Goal: Participate in discussion

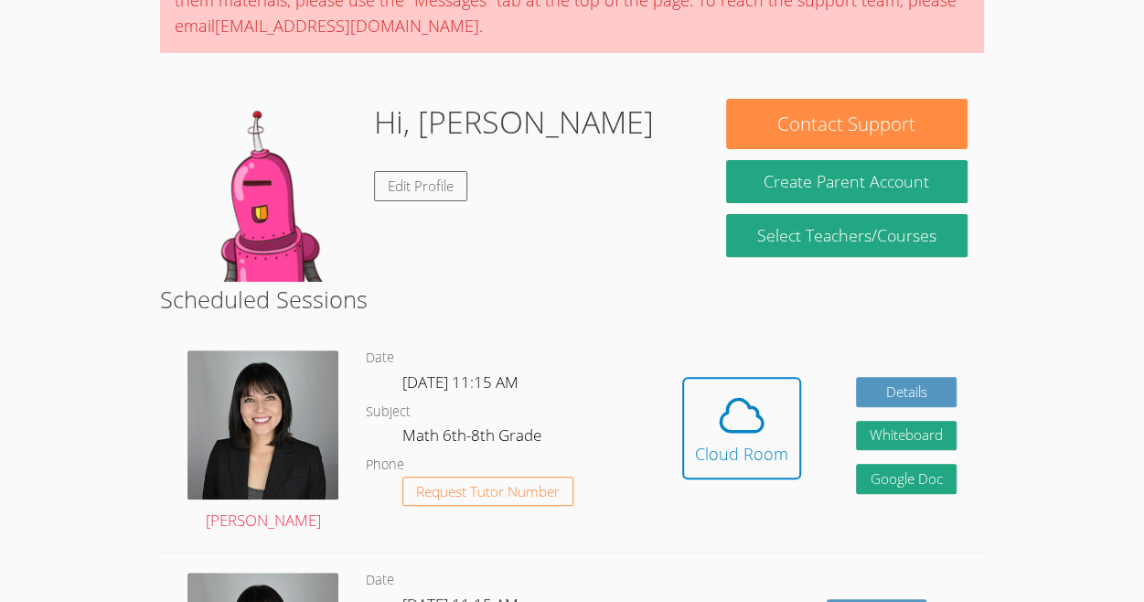
scroll to position [201, 0]
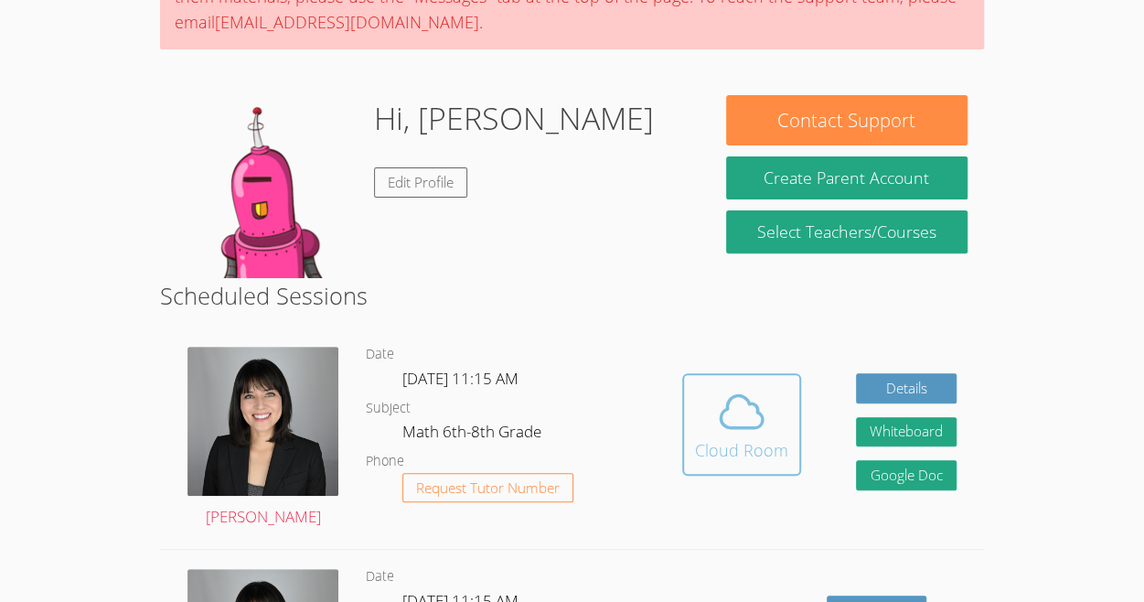
click at [739, 379] on button "Cloud Room" at bounding box center [741, 424] width 119 height 102
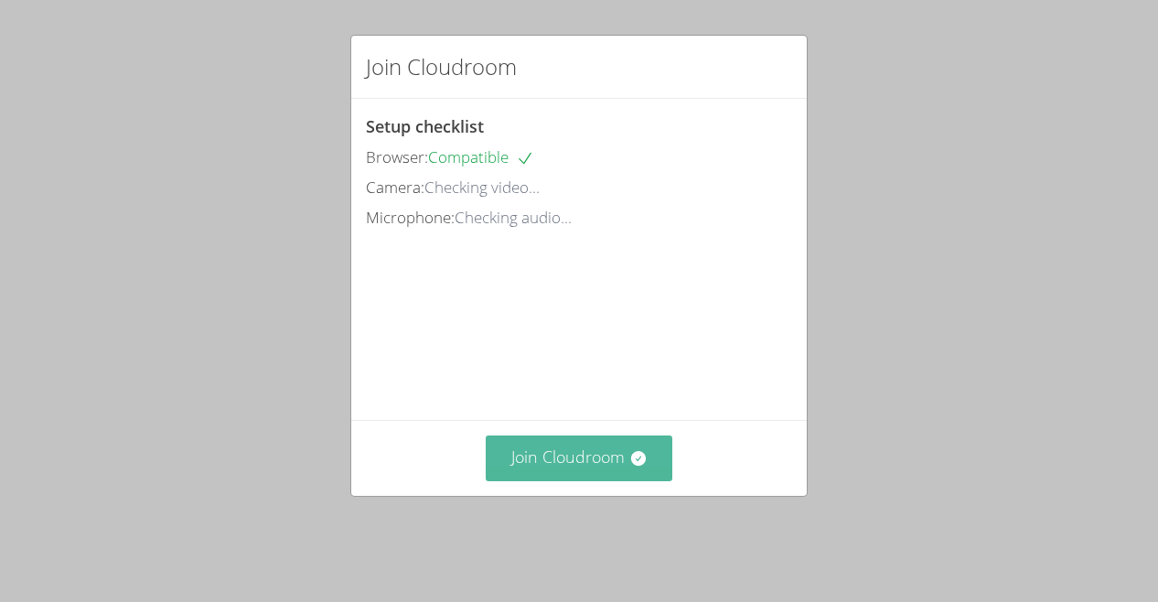
click at [600, 480] on button "Join Cloudroom" at bounding box center [579, 457] width 187 height 45
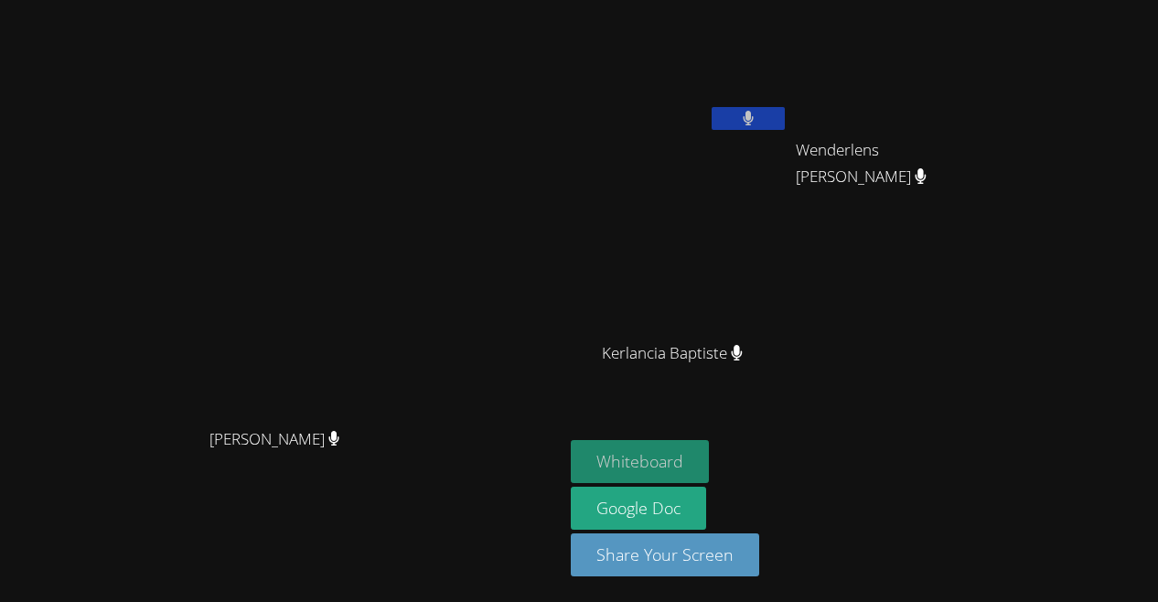
click at [686, 472] on button "Whiteboard" at bounding box center [640, 461] width 138 height 43
click at [419, 187] on video at bounding box center [282, 264] width 274 height 309
click at [419, 110] on video at bounding box center [282, 264] width 274 height 309
click at [344, 169] on video at bounding box center [282, 264] width 274 height 309
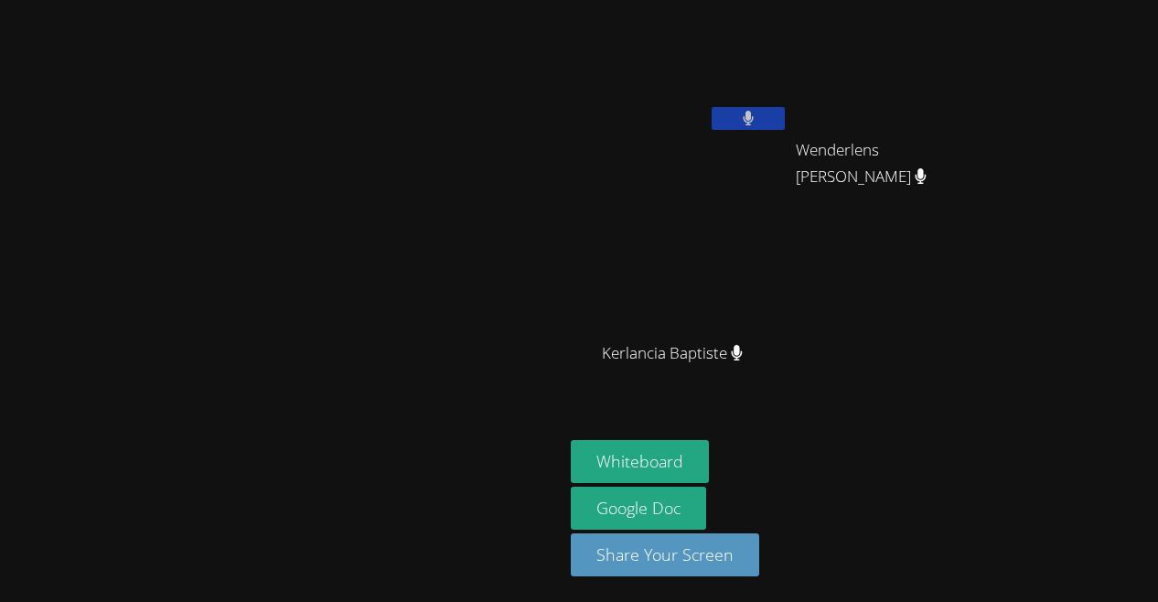
click at [344, 169] on video at bounding box center [282, 264] width 274 height 309
click at [754, 125] on icon at bounding box center [748, 119] width 11 height 16
click at [757, 118] on icon at bounding box center [747, 119] width 19 height 16
click at [376, 293] on video at bounding box center [282, 264] width 274 height 309
click at [687, 50] on video at bounding box center [680, 68] width 218 height 123
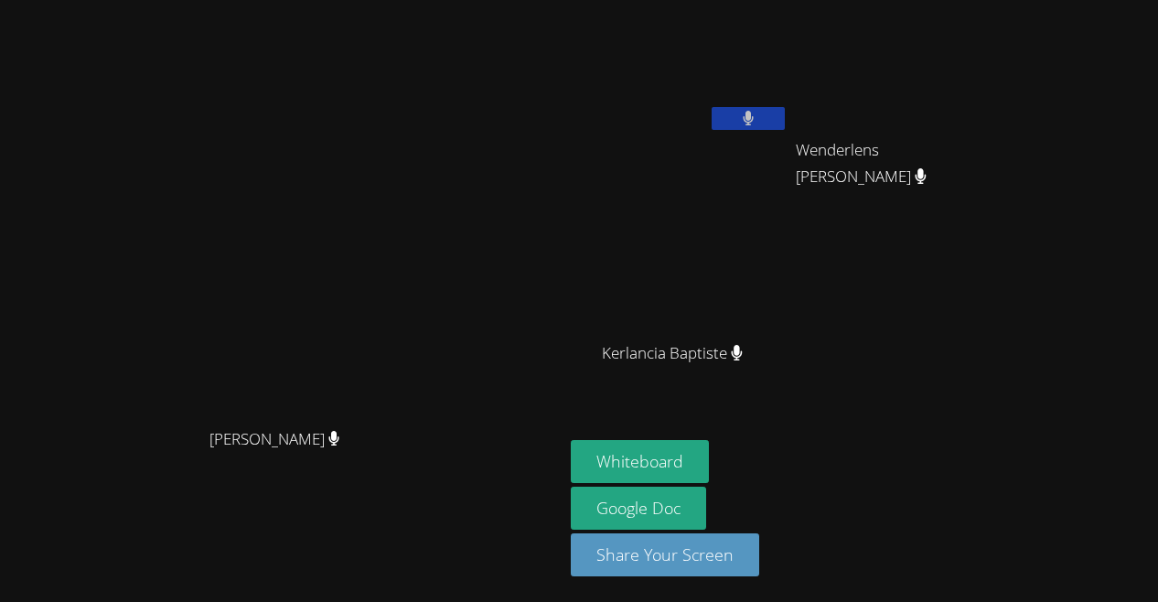
click at [627, 246] on video at bounding box center [680, 271] width 218 height 123
drag, startPoint x: 630, startPoint y: 262, endPoint x: 648, endPoint y: 285, distance: 30.0
click at [648, 285] on video at bounding box center [680, 271] width 218 height 123
click at [874, 67] on video at bounding box center [905, 68] width 218 height 123
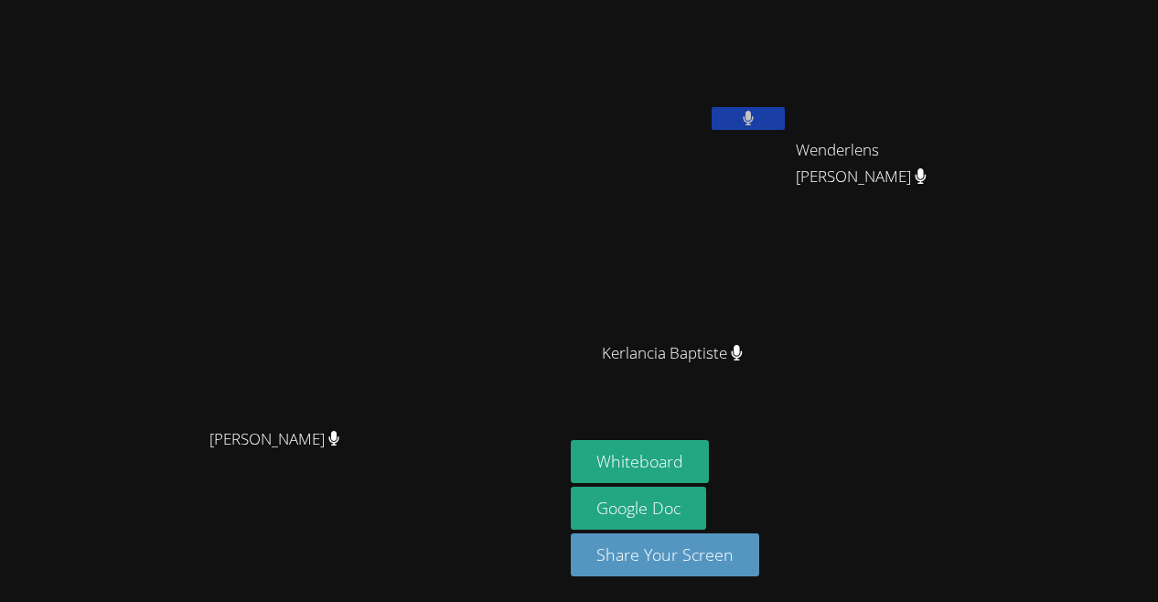
click at [874, 67] on video at bounding box center [905, 68] width 218 height 123
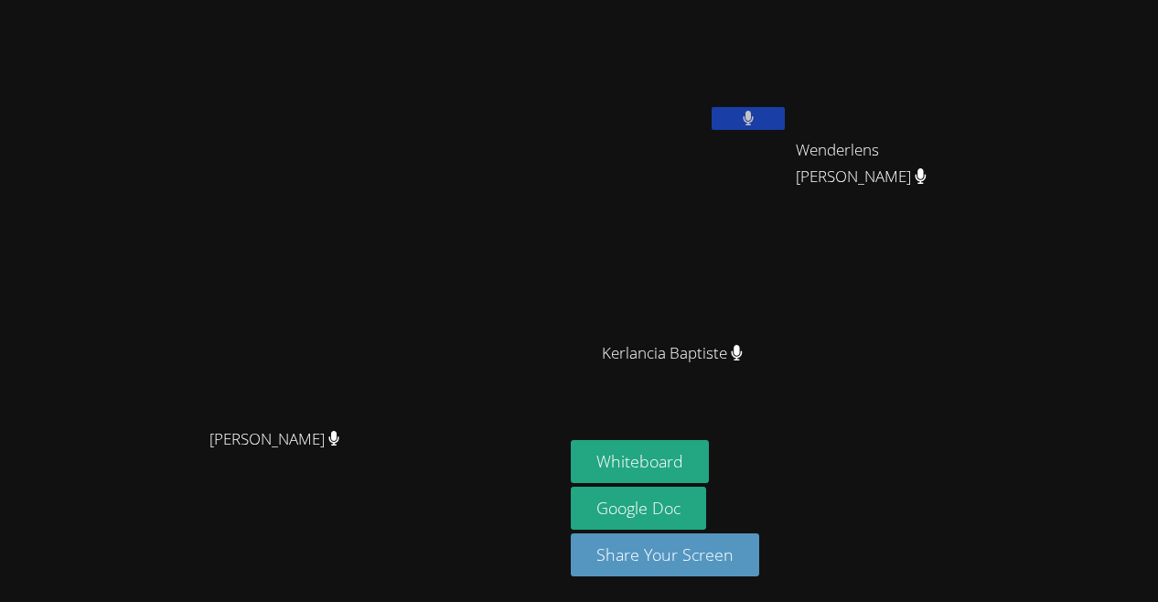
click at [874, 67] on video at bounding box center [905, 68] width 218 height 123
click at [788, 276] on video at bounding box center [680, 271] width 218 height 123
click at [788, 282] on video at bounding box center [680, 271] width 218 height 123
click at [785, 119] on button at bounding box center [748, 118] width 73 height 23
click at [757, 112] on icon at bounding box center [747, 119] width 19 height 16
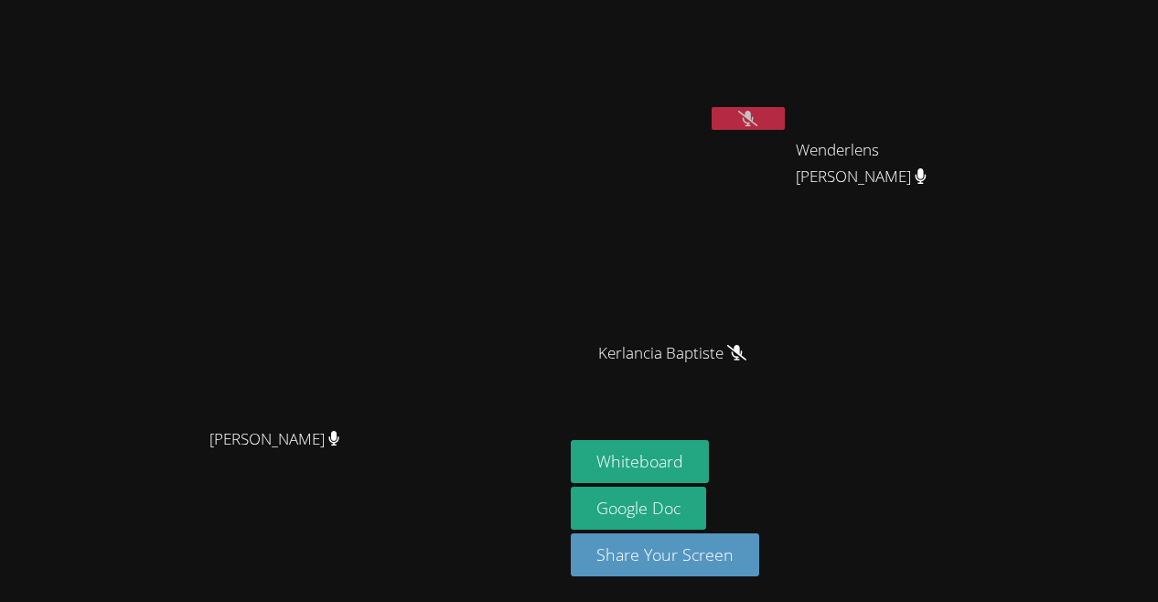
click at [785, 112] on button at bounding box center [748, 118] width 73 height 23
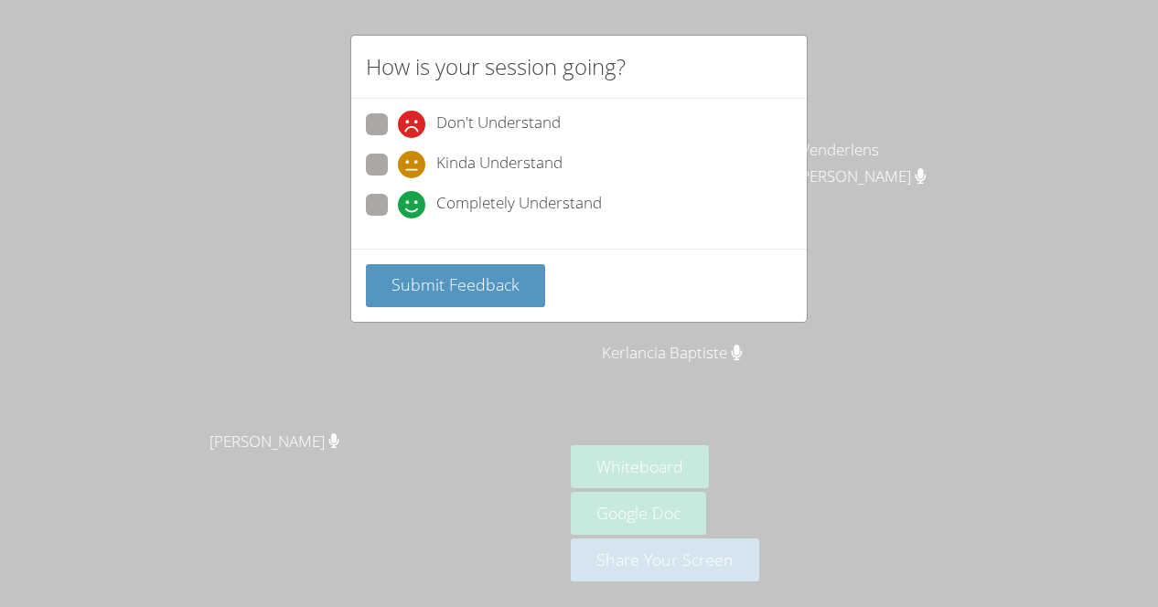
click at [398, 178] on span at bounding box center [398, 178] width 0 height 0
click at [398, 159] on input "Kinda Understand" at bounding box center [406, 162] width 16 height 16
radio input "true"
click at [398, 138] on span at bounding box center [398, 138] width 0 height 0
click at [398, 129] on input "Don't Understand" at bounding box center [406, 121] width 16 height 16
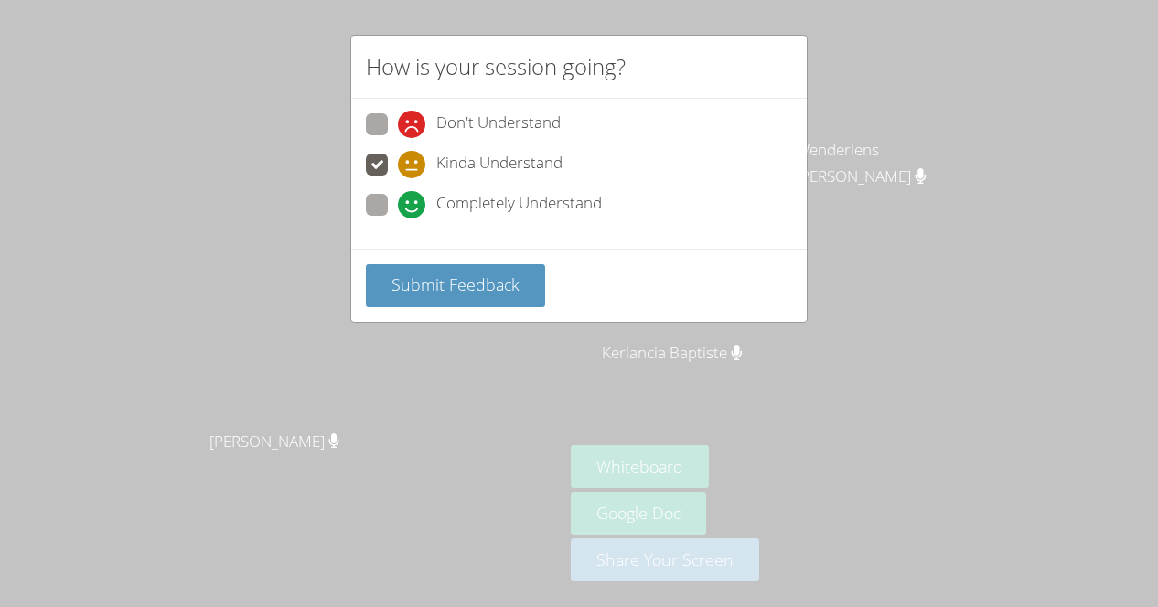
radio input "true"
click at [398, 178] on span at bounding box center [398, 178] width 0 height 0
click at [398, 164] on input "Kinda Understand" at bounding box center [406, 162] width 16 height 16
radio input "true"
click at [395, 122] on label "Don't Understand" at bounding box center [463, 125] width 195 height 25
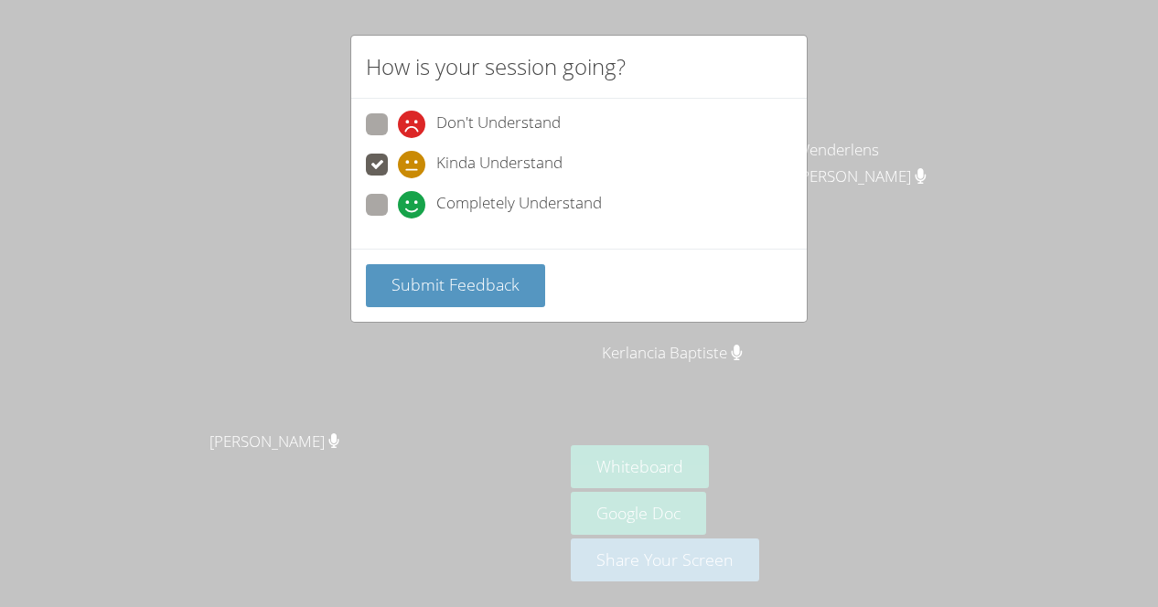
click at [398, 122] on input "Don't Understand" at bounding box center [406, 121] width 16 height 16
radio input "true"
click at [398, 178] on span at bounding box center [398, 178] width 0 height 0
click at [398, 161] on input "Kinda Understand" at bounding box center [406, 162] width 16 height 16
radio input "true"
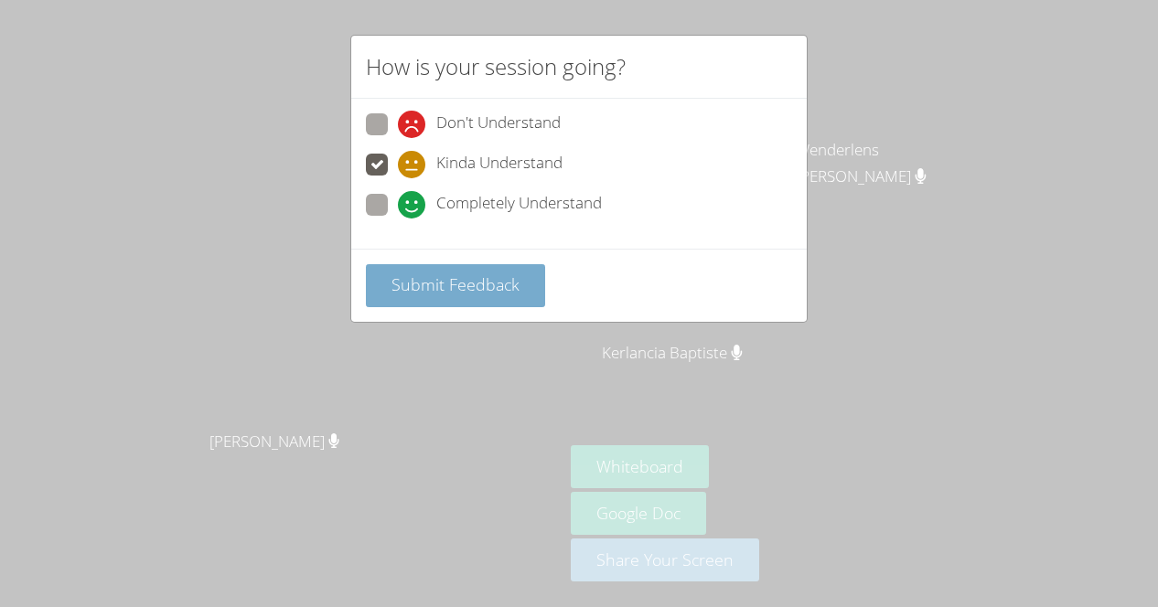
click at [421, 276] on span "Submit Feedback" at bounding box center [455, 284] width 128 height 22
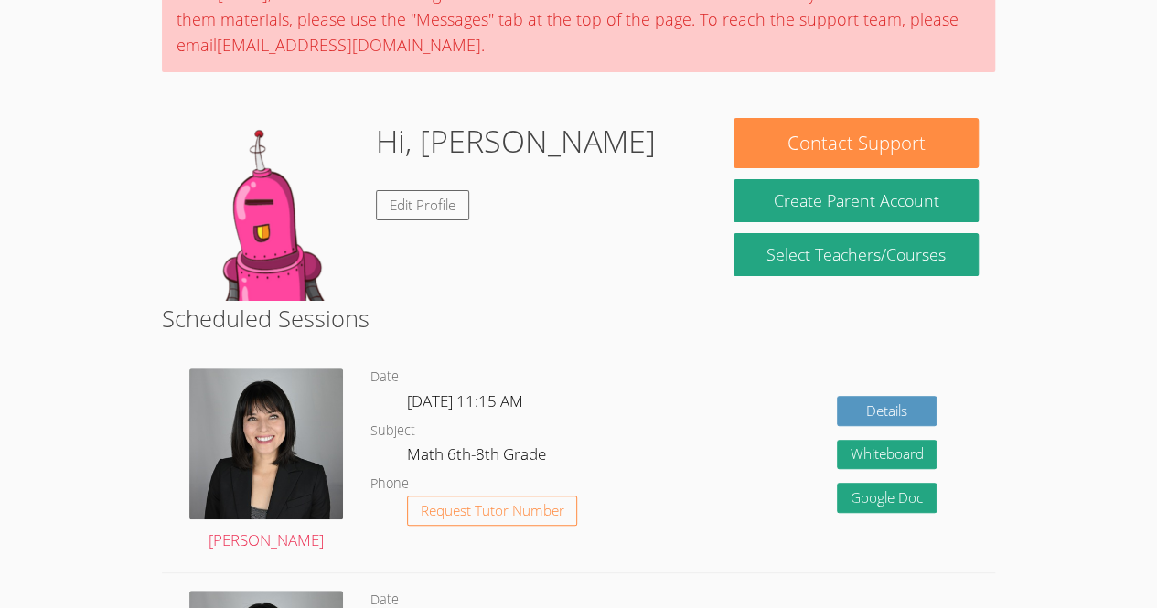
click at [807, 474] on div "Details Whiteboard Hidden Google Doc" at bounding box center [828, 460] width 333 height 221
click at [773, 484] on div "Details Whiteboard Hidden Google Doc" at bounding box center [828, 460] width 333 height 221
click at [766, 479] on div "Details Whiteboard Hidden Google Doc" at bounding box center [828, 460] width 333 height 221
click at [768, 483] on div "Details Whiteboard Hidden Google Doc" at bounding box center [828, 460] width 333 height 221
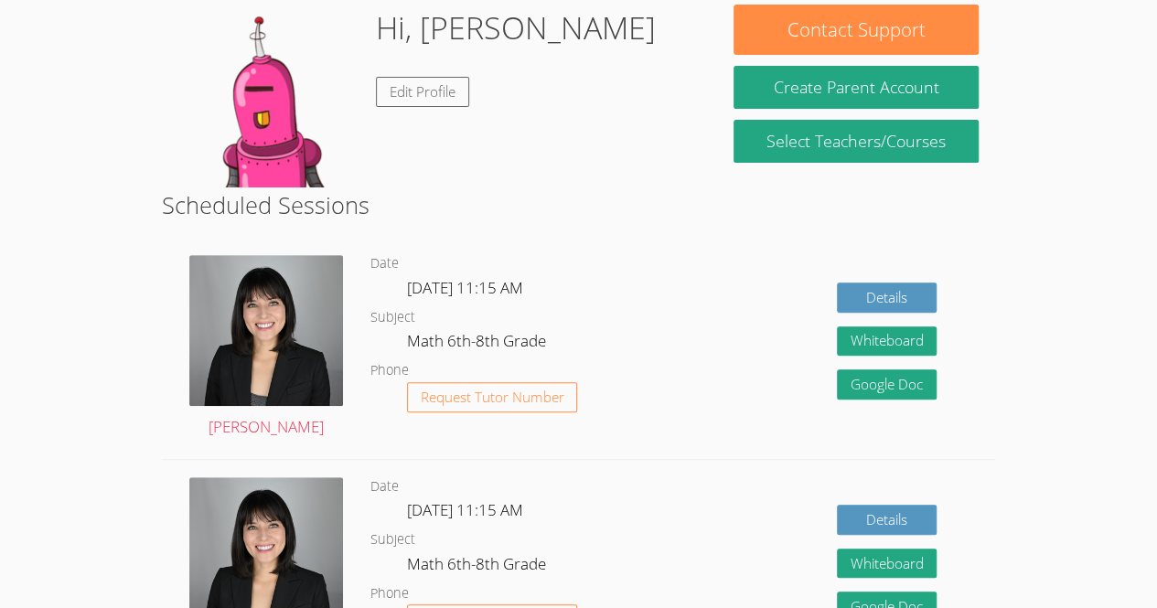
scroll to position [243, 0]
